Goal: Task Accomplishment & Management: Use online tool/utility

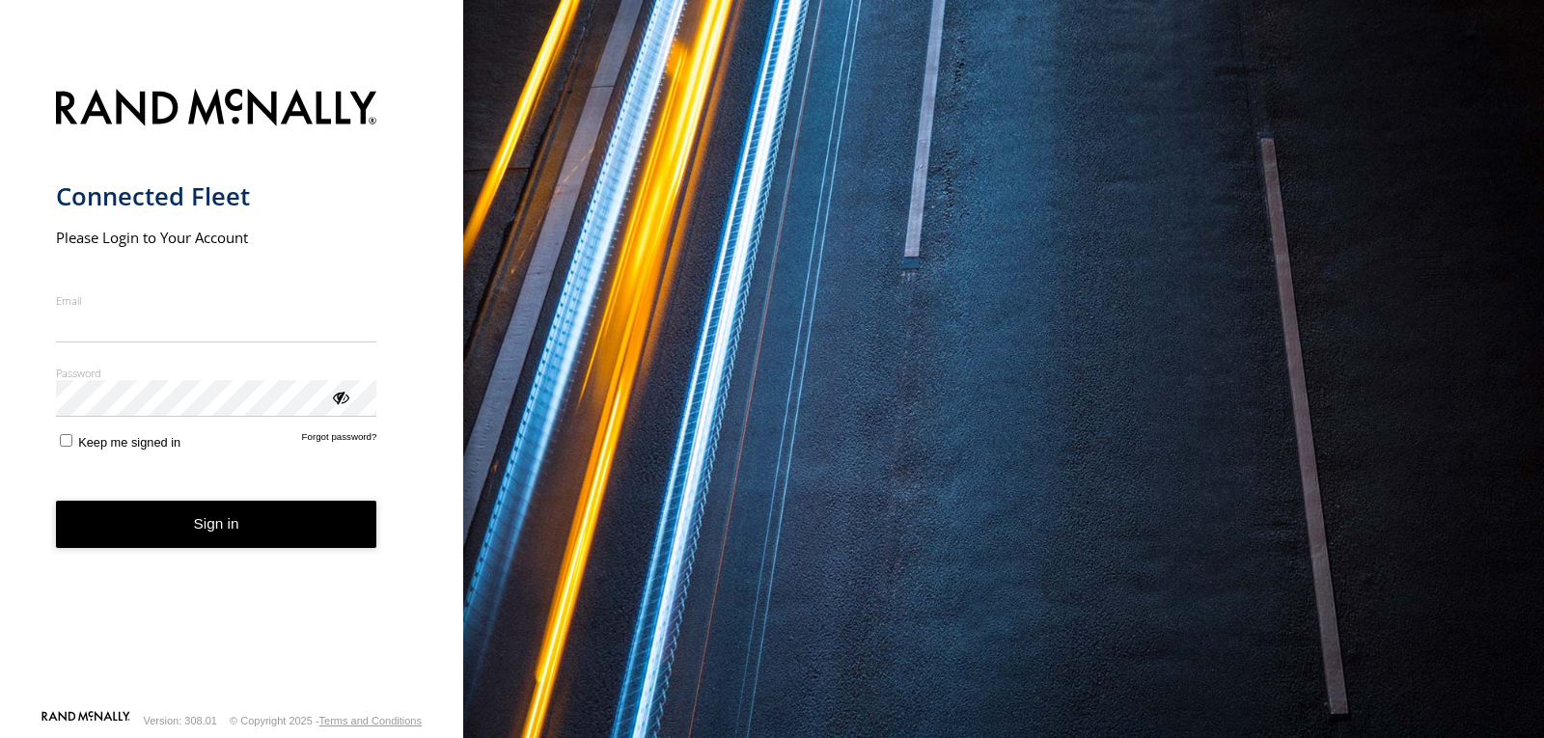
type input "**********"
click at [234, 534] on button "Sign in" at bounding box center [216, 524] width 321 height 47
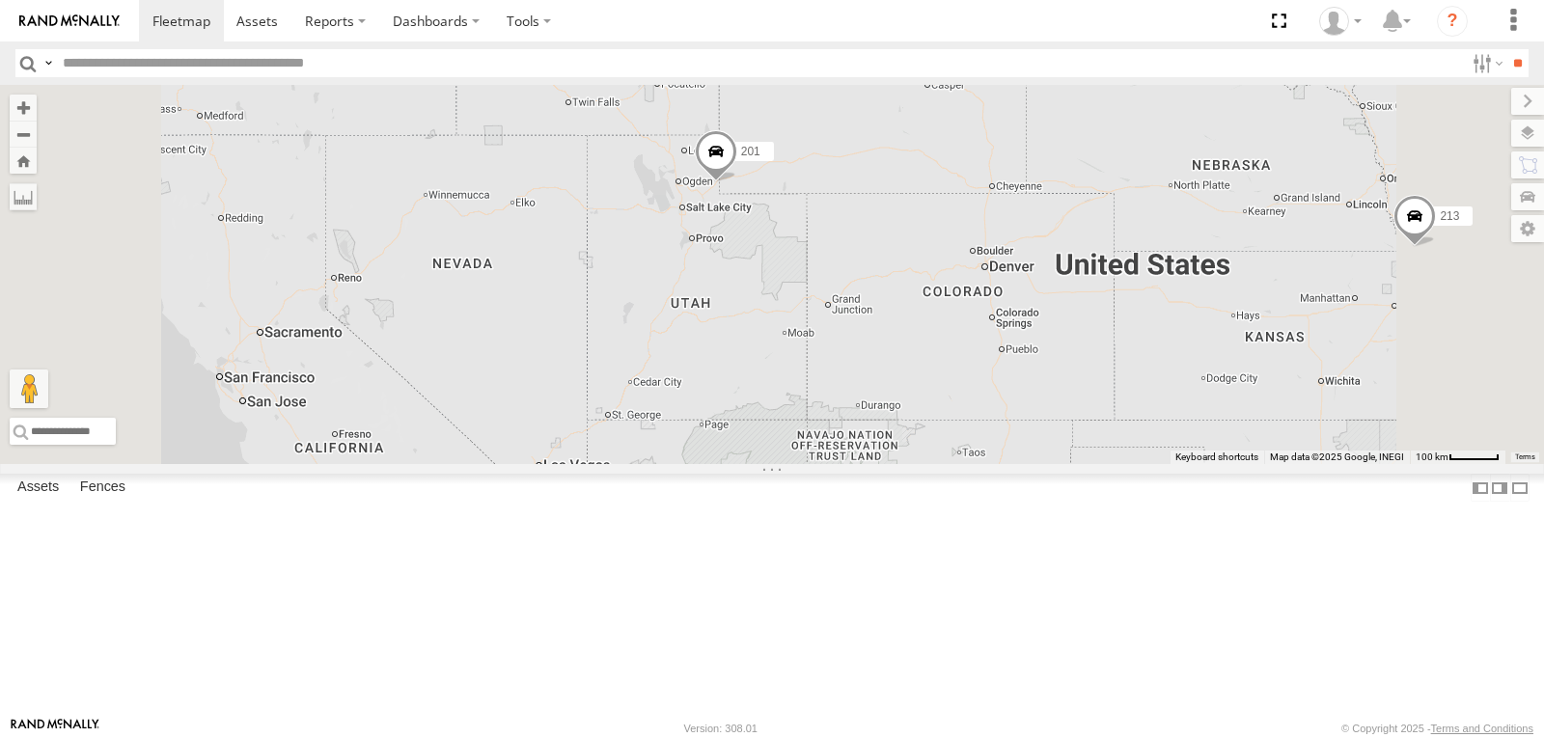
drag, startPoint x: 1044, startPoint y: 377, endPoint x: 640, endPoint y: 342, distance: 405.9
click at [658, 343] on div "1507 201 213 223 209 212 1502 203" at bounding box center [772, 274] width 1544 height 379
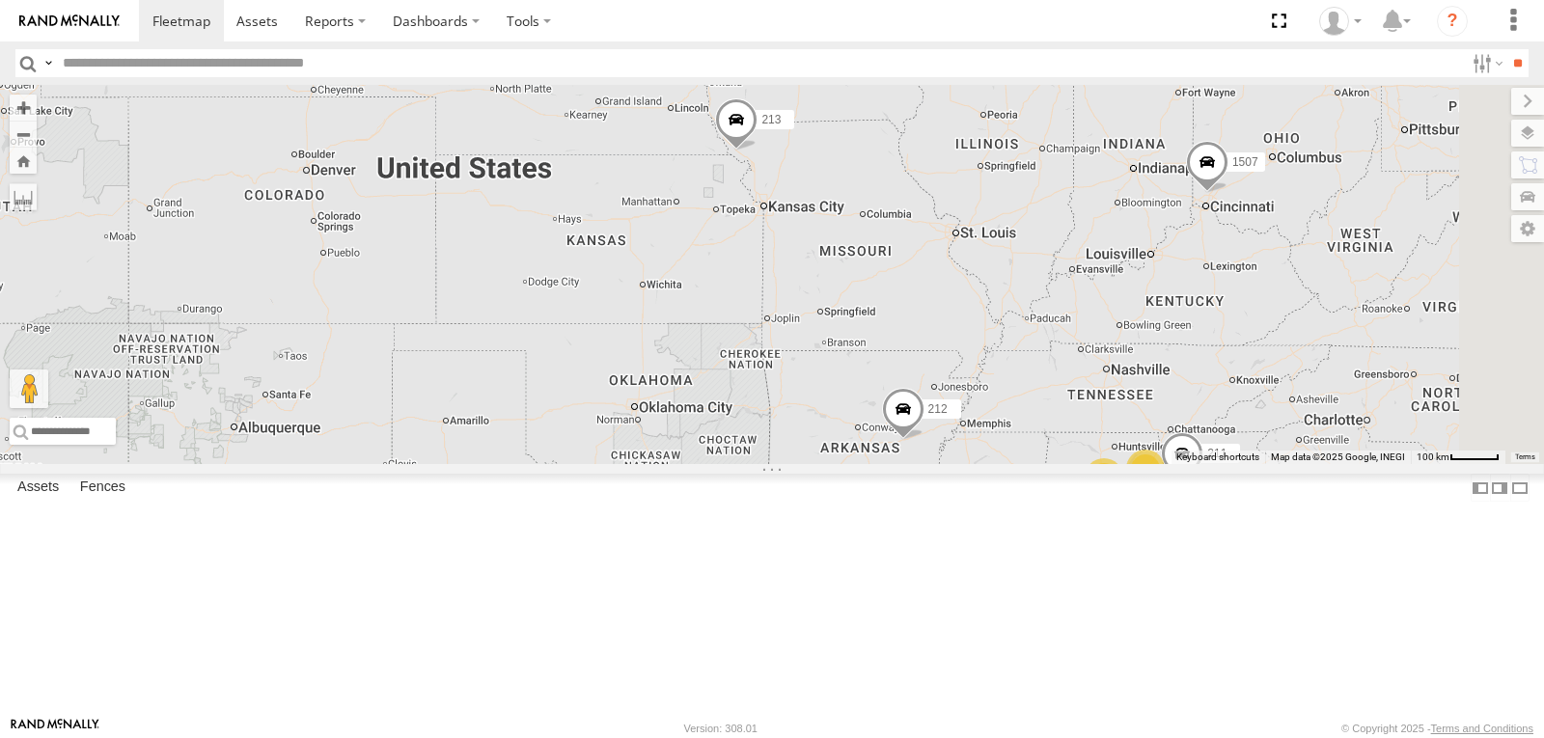
drag, startPoint x: 1028, startPoint y: 367, endPoint x: 721, endPoint y: 319, distance: 310.5
click at [710, 325] on div "1507 201 213 223 209 212 1502 203 19 2 3 4 2 211 231" at bounding box center [772, 274] width 1544 height 379
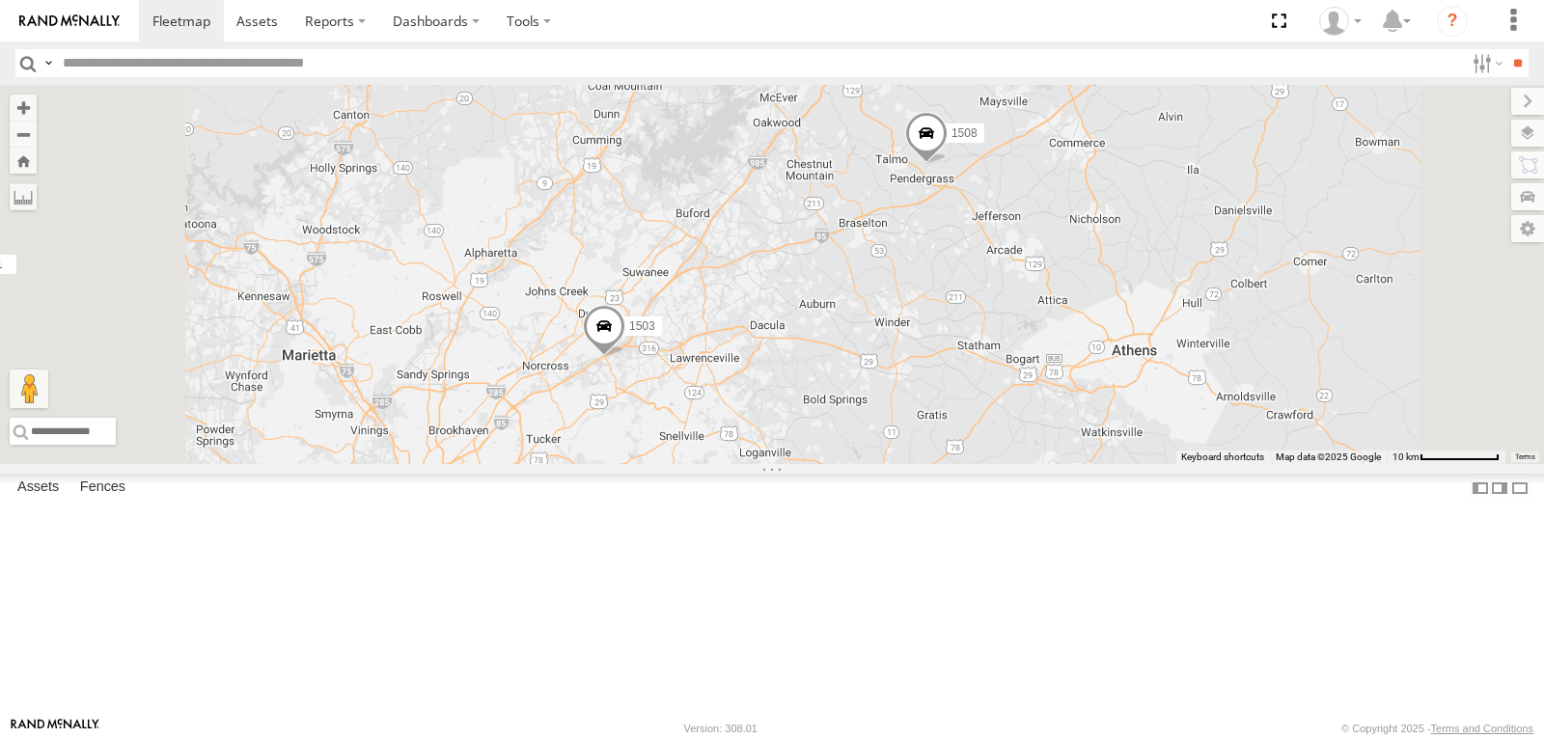
drag, startPoint x: 770, startPoint y: 496, endPoint x: 837, endPoint y: 400, distance: 116.5
click at [837, 402] on div "1507 201 213 223 209 212 1502 203 211 231 208 1506 1503 1509 216 SOLD TRAILER 1…" at bounding box center [772, 274] width 1544 height 379
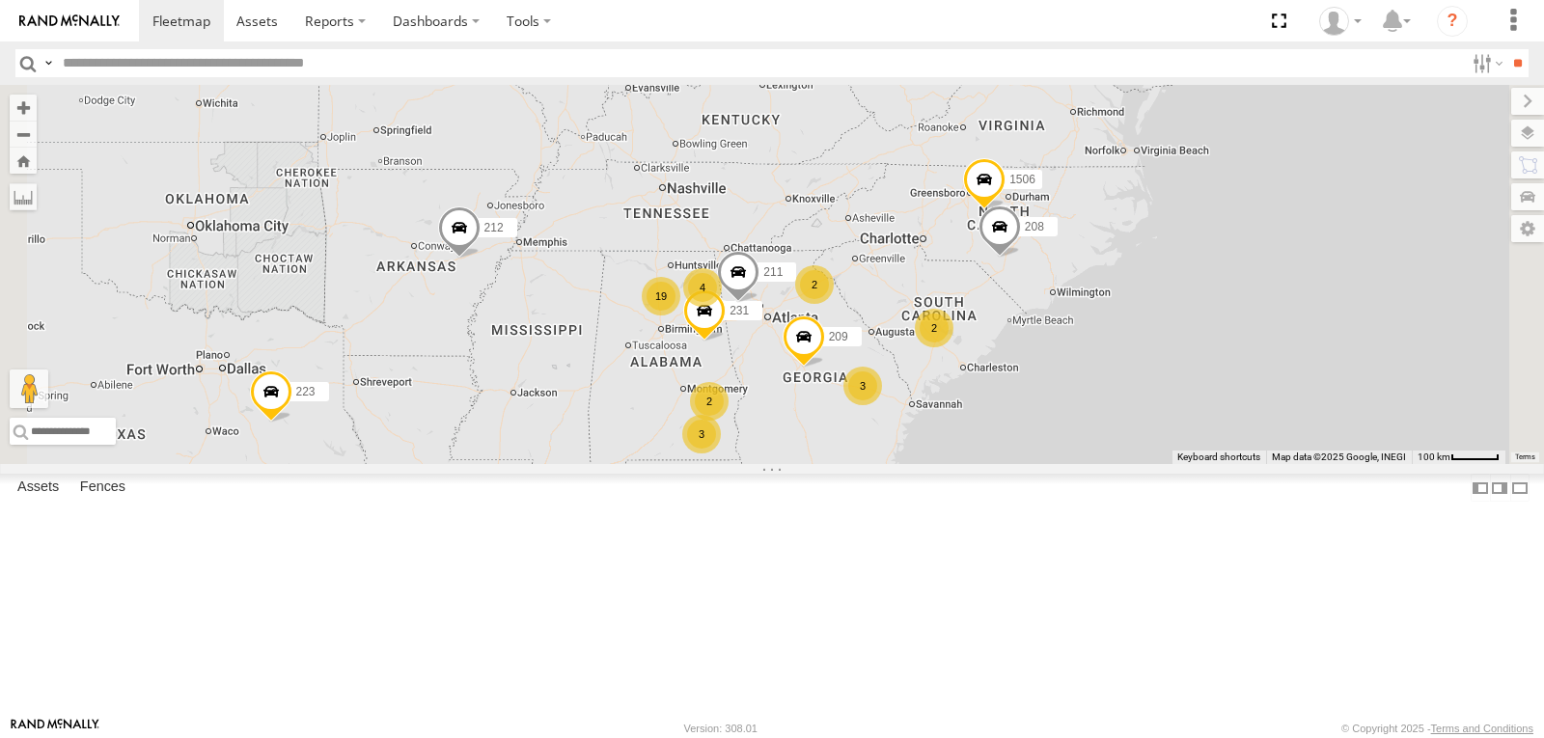
drag, startPoint x: 880, startPoint y: 513, endPoint x: 869, endPoint y: 429, distance: 84.8
click at [869, 429] on div "209 211 231 208 1506 19 1507 213 2 3 223 2 3 212 4 2" at bounding box center [772, 274] width 1544 height 379
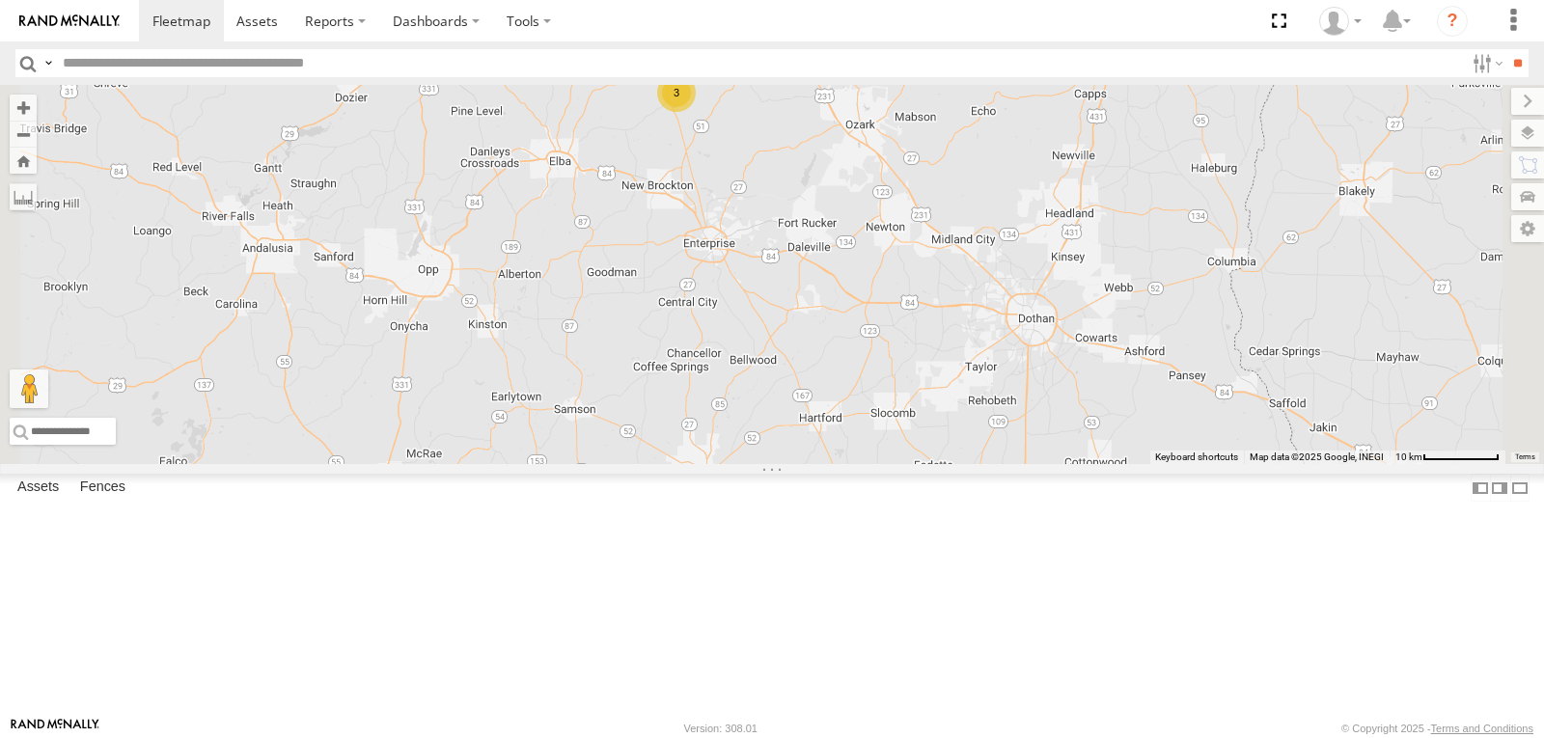
drag, startPoint x: 924, startPoint y: 310, endPoint x: 911, endPoint y: 403, distance: 94.4
click at [911, 403] on div "209 211 231 208 1506 1507 213 223 212 205 1505 1509 216 SOLD TRAILER 1508 3" at bounding box center [772, 274] width 1544 height 379
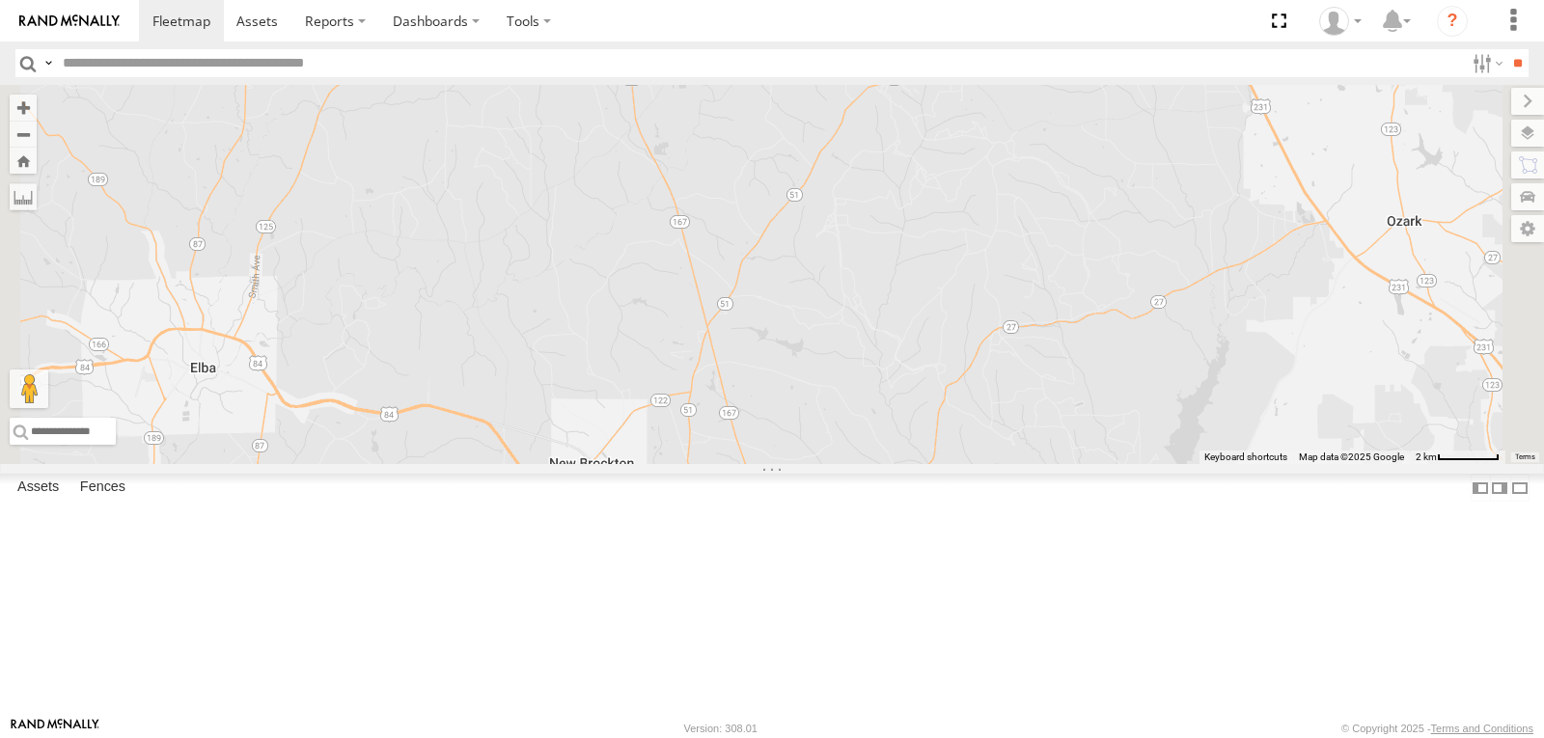
drag, startPoint x: 879, startPoint y: 264, endPoint x: 819, endPoint y: 469, distance: 213.2
click at [820, 464] on div "209 211 231 208 1506 1507 213 223 212 205 1505 1509 216 SOLD TRAILER 1508" at bounding box center [772, 274] width 1544 height 379
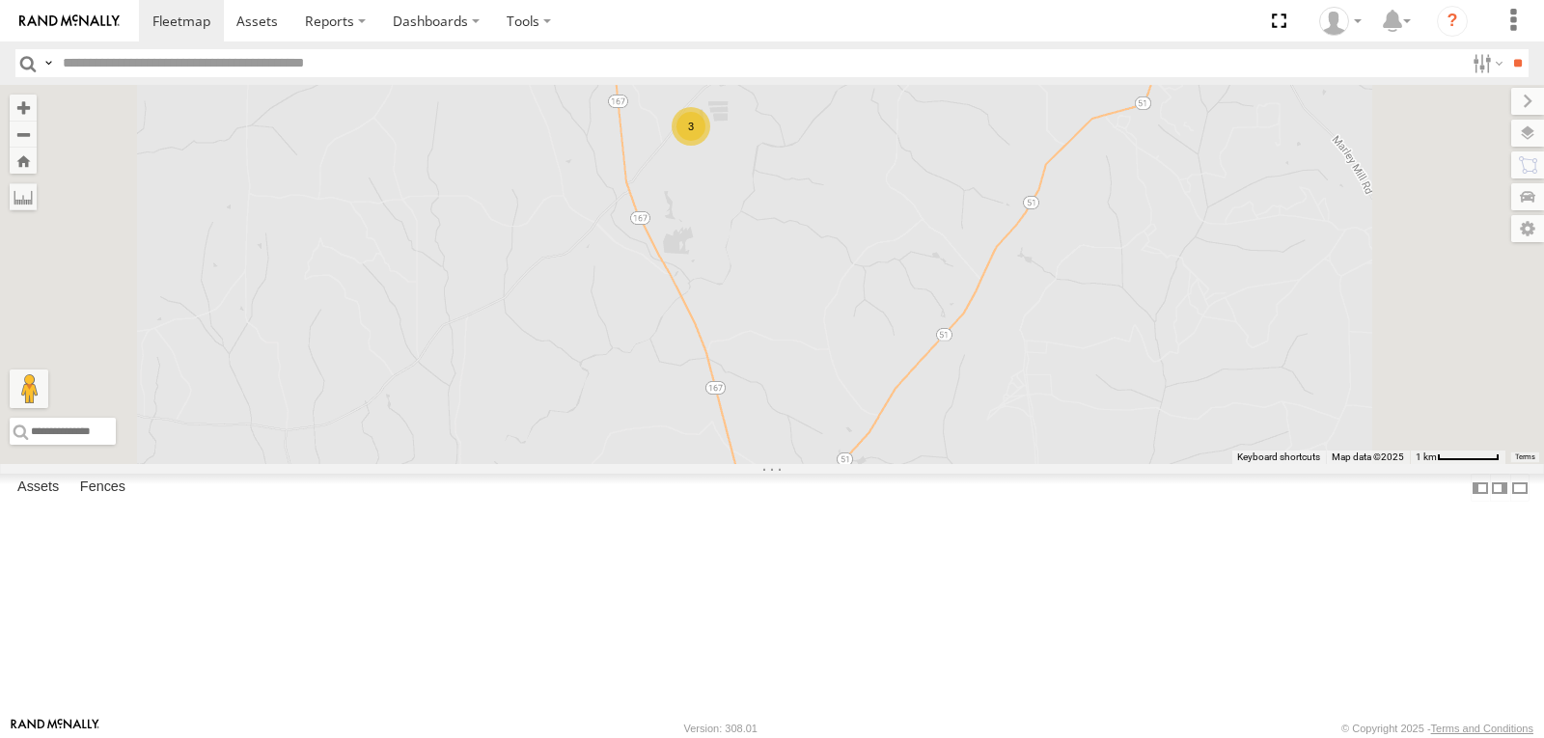
drag, startPoint x: 871, startPoint y: 330, endPoint x: 854, endPoint y: 386, distance: 58.6
click at [854, 386] on div "209 211 231 208 1506 1507 213 223 212 205 1505 1509 216 SOLD TRAILER 1508 3" at bounding box center [772, 274] width 1544 height 379
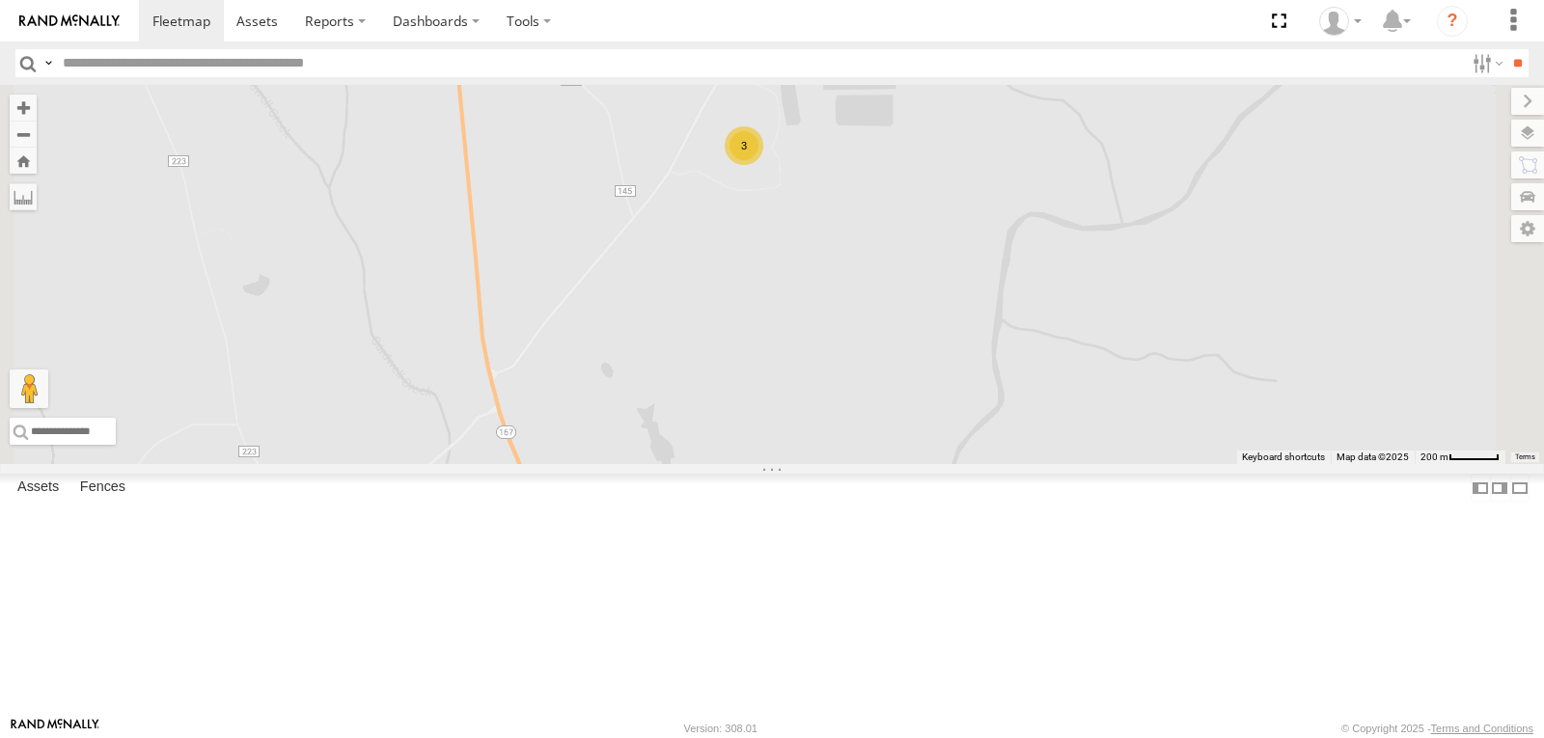
drag, startPoint x: 868, startPoint y: 373, endPoint x: 805, endPoint y: 437, distance: 89.4
click at [817, 433] on div "209 211 231 208 1506 1507 213 223 212 205 1505 1509 216 SOLD TRAILER 1508 3" at bounding box center [772, 274] width 1544 height 379
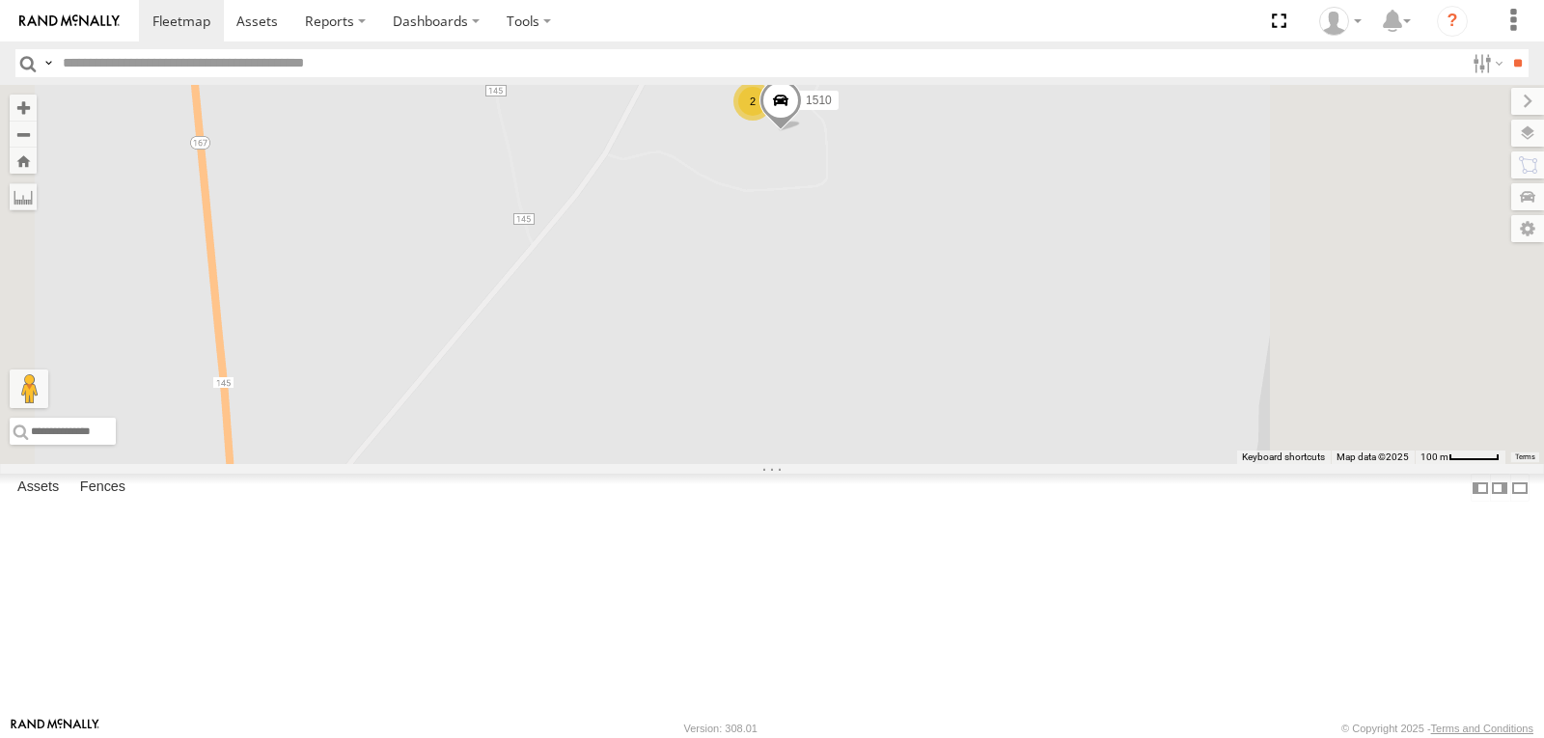
drag, startPoint x: 792, startPoint y: 465, endPoint x: 761, endPoint y: 487, distance: 38.0
click at [762, 464] on div "209 211 231 208 1506 1507 213 223 212 205 1505 1509 216 SOLD TRAILER 1508 2 1510" at bounding box center [772, 274] width 1544 height 379
drag, startPoint x: 842, startPoint y: 406, endPoint x: 780, endPoint y: 505, distance: 116.2
click at [780, 464] on div "209 211 231 208 1506 1507 213 223 212 205 1505 1509 216 SOLD TRAILER 1508 1510 2" at bounding box center [772, 274] width 1544 height 379
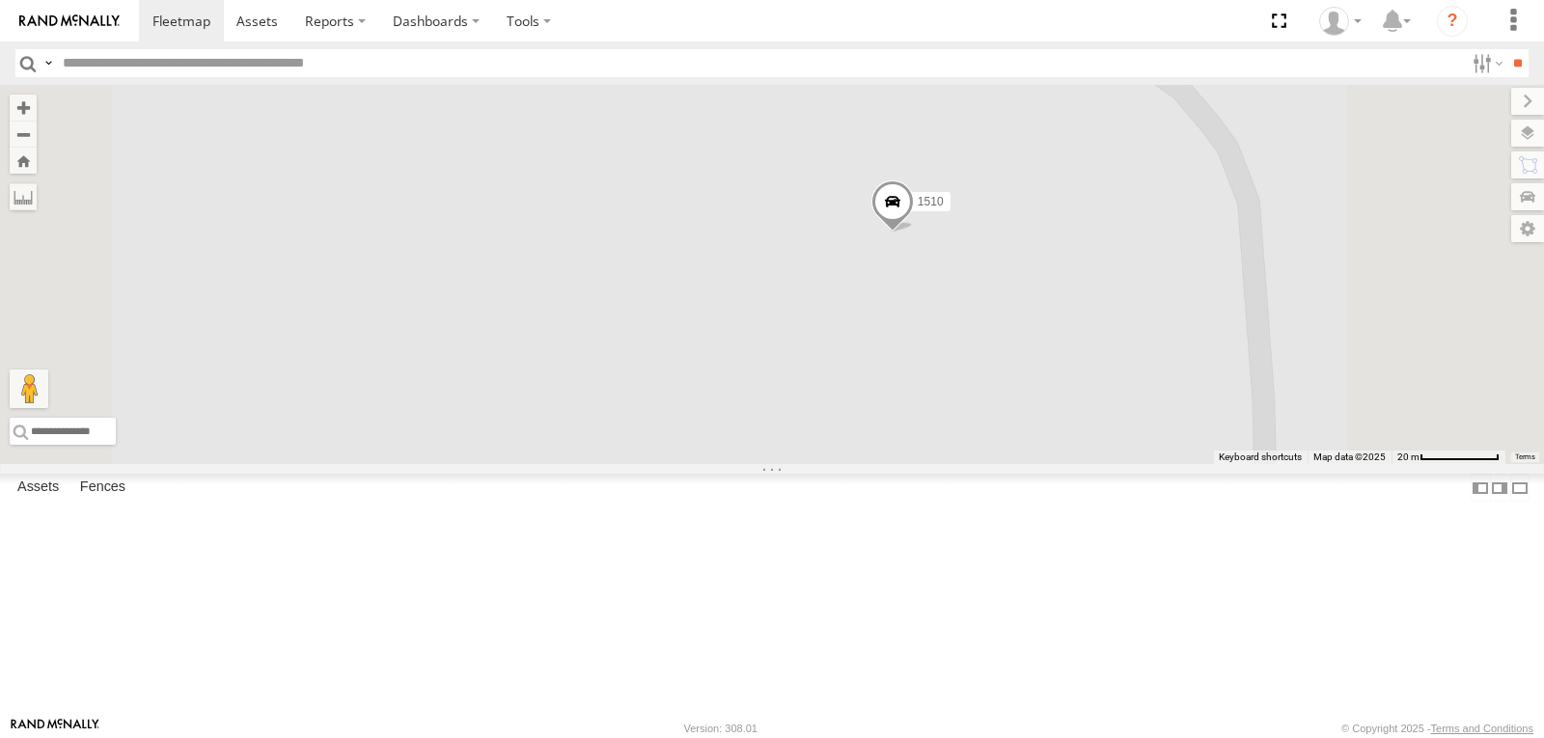
drag, startPoint x: 845, startPoint y: 416, endPoint x: 735, endPoint y: 572, distance: 191.2
click at [745, 464] on div "209 211 231 208 1506 1507 213 223 212 205 1505 1509 216 SOLD TRAILER 1508 1510" at bounding box center [772, 274] width 1544 height 379
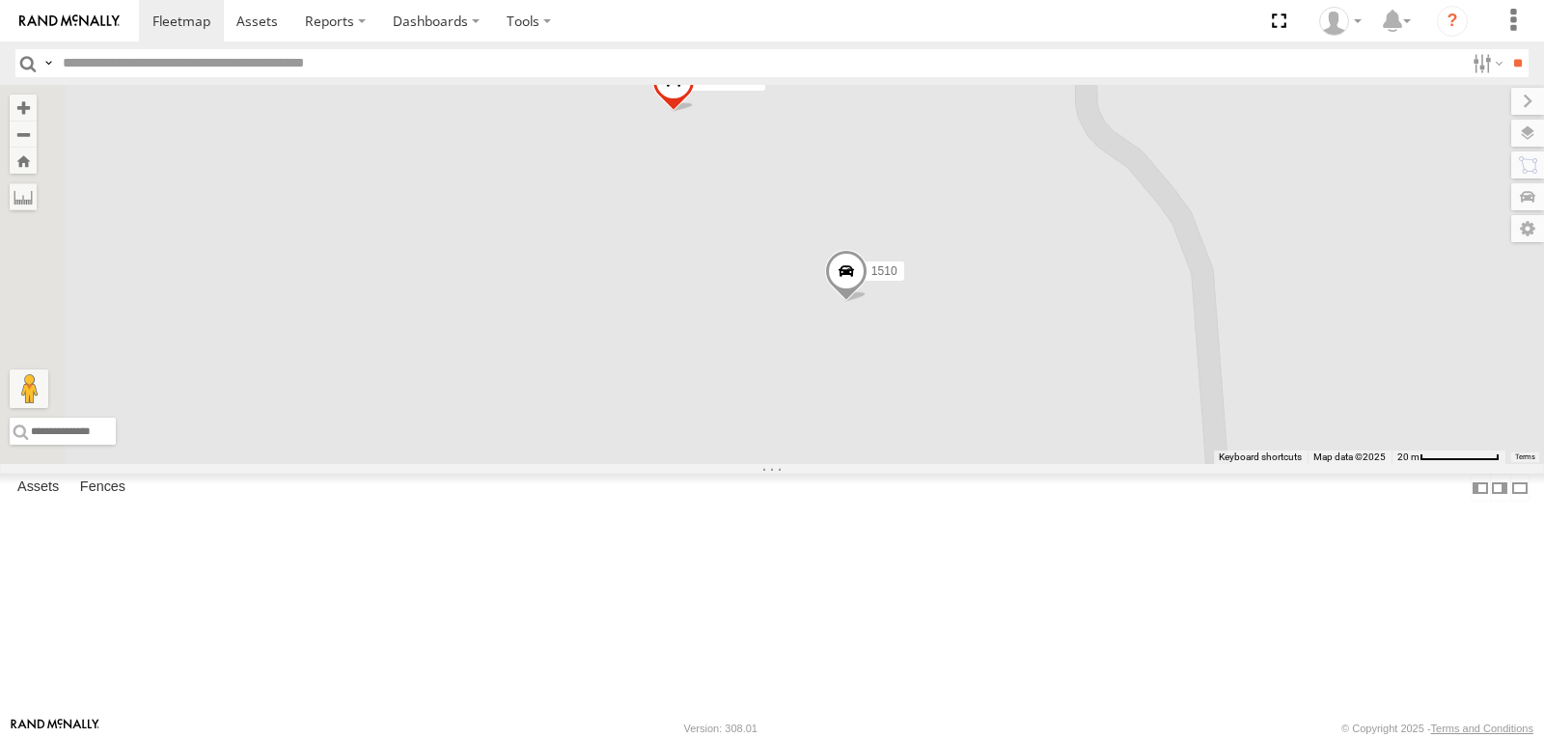
click at [870, 352] on div "209 211 231 208 1506 1507 213 223 212 205 1505 1509 216 SOLD TRAILER 1508 1510 …" at bounding box center [772, 274] width 1544 height 379
